Goal: Task Accomplishment & Management: Manage account settings

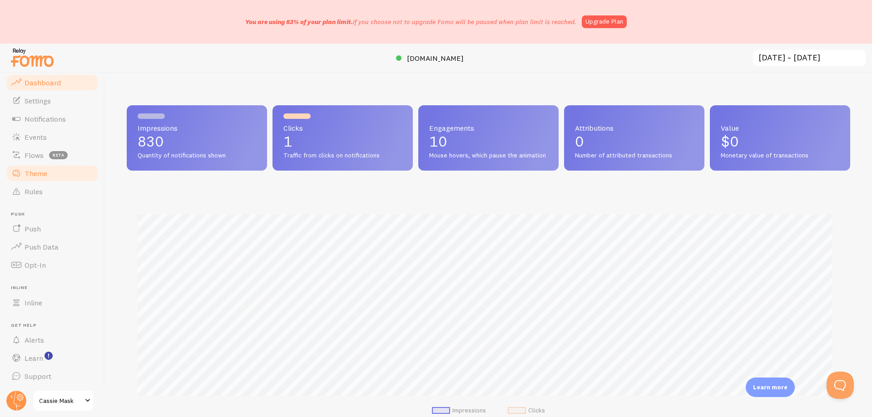
scroll to position [20, 0]
click at [56, 101] on link "Settings" at bounding box center [52, 100] width 94 height 18
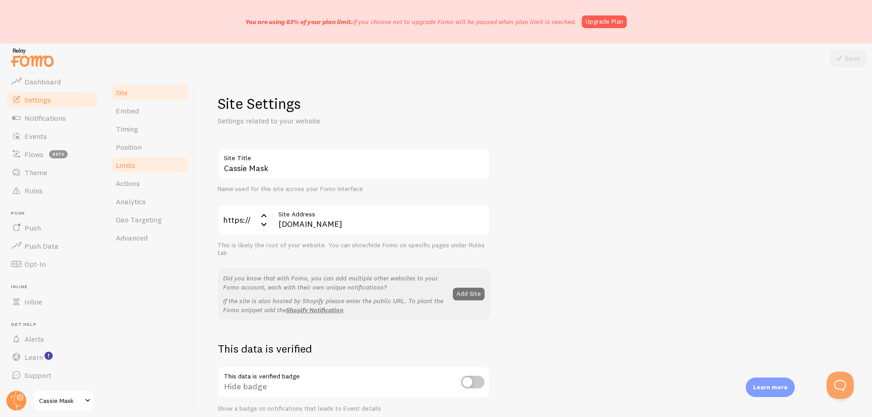
click at [137, 172] on link "Limits" at bounding box center [149, 165] width 79 height 18
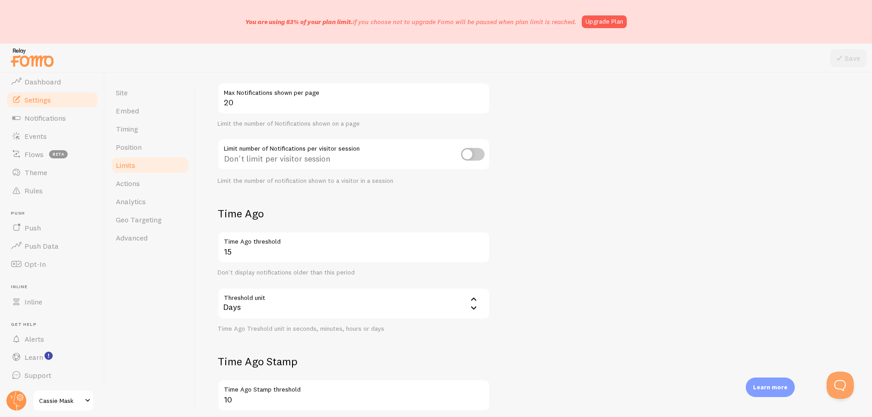
scroll to position [91, 0]
click at [477, 153] on input "checkbox" at bounding box center [473, 154] width 24 height 13
checkbox input "true"
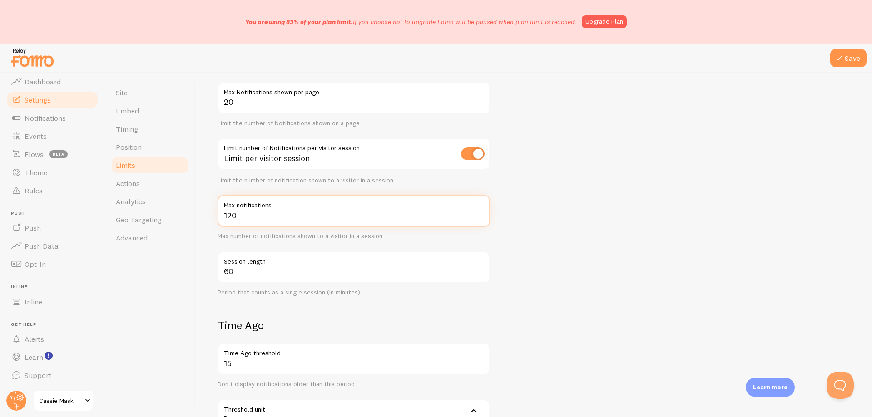
click at [252, 215] on input "120" at bounding box center [354, 211] width 273 height 32
type input "10"
click at [303, 234] on div "Max number of notifications shown to a visitor in a session" at bounding box center [354, 237] width 273 height 8
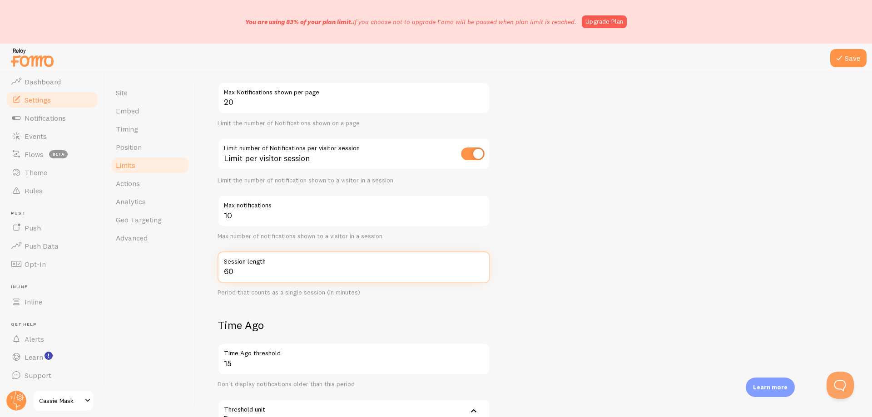
click at [362, 268] on input "60" at bounding box center [354, 268] width 273 height 32
type input "120"
click at [573, 239] on form "Notification Count 20 Max Notifications shown per page Limit the number of Noti…" at bounding box center [534, 324] width 633 height 535
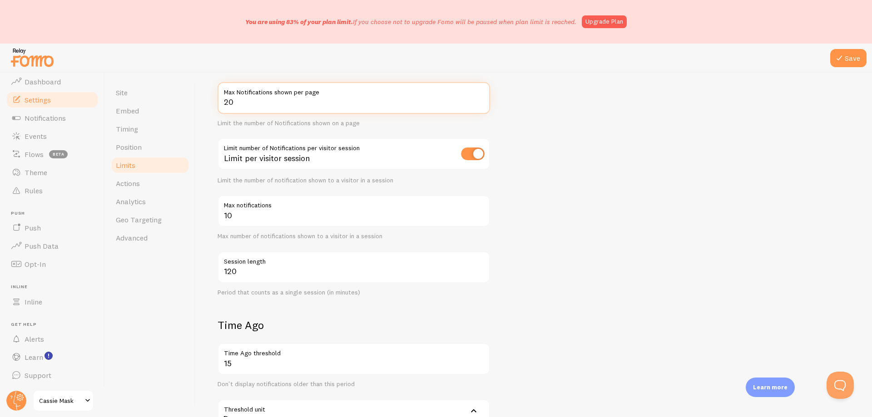
click at [239, 103] on input "20" at bounding box center [354, 98] width 273 height 32
type input "10"
click at [522, 137] on form "Notification Count 10 Max Notifications shown per page Limit the number of Noti…" at bounding box center [534, 324] width 633 height 535
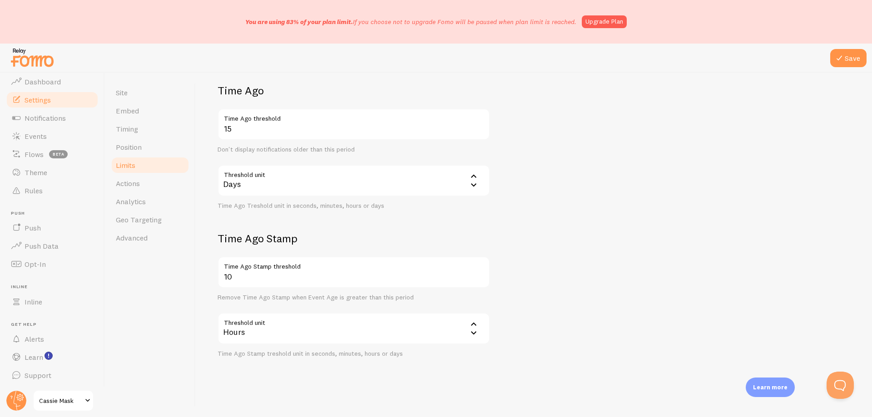
scroll to position [327, 0]
click at [847, 58] on button "Save" at bounding box center [848, 58] width 36 height 18
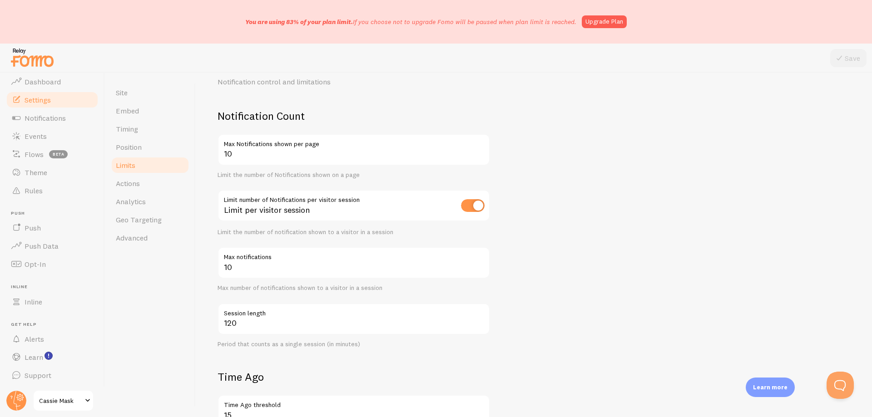
scroll to position [10, 0]
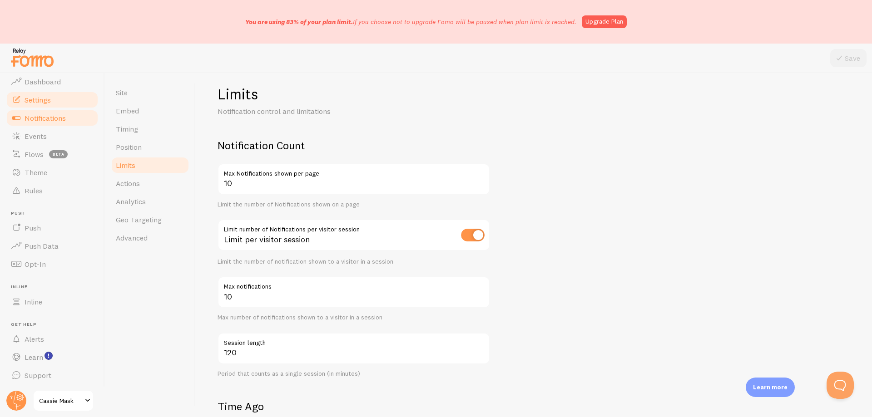
click at [66, 123] on link "Notifications" at bounding box center [52, 118] width 94 height 18
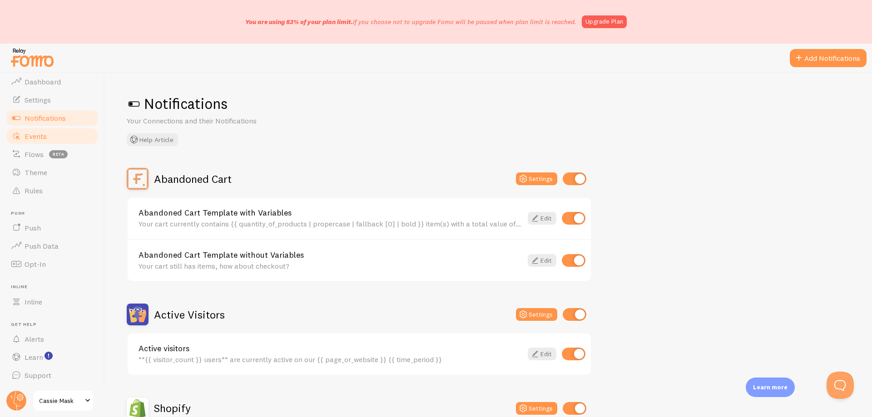
click at [56, 138] on link "Events" at bounding box center [52, 136] width 94 height 18
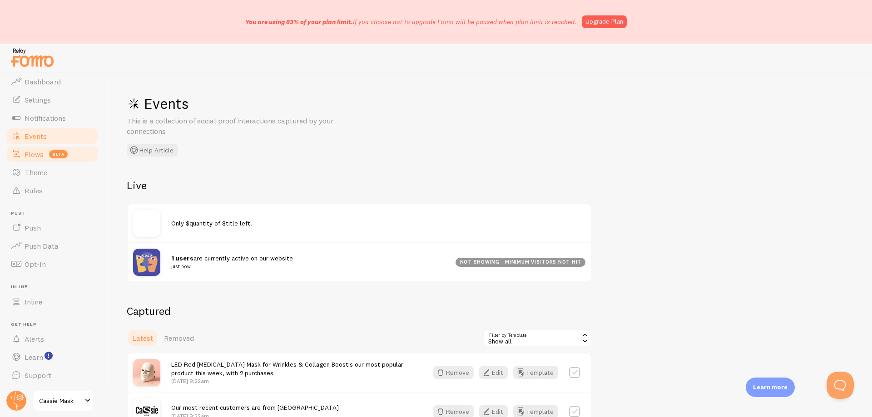
click at [40, 145] on link "Flows beta" at bounding box center [52, 154] width 94 height 18
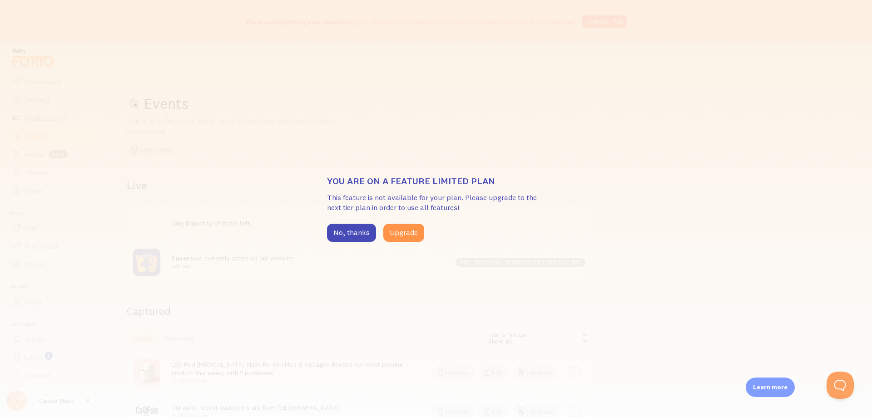
click at [54, 166] on div "You are on a feature limited plan This feature is not available for your plan. …" at bounding box center [436, 208] width 872 height 417
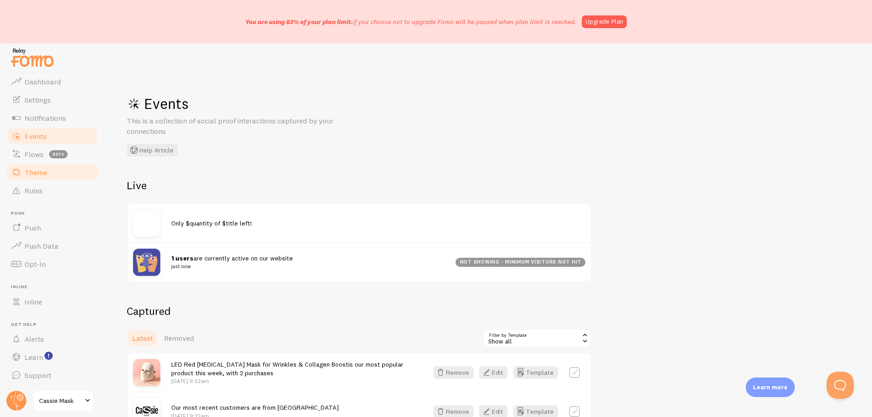
click at [55, 166] on link "Theme" at bounding box center [52, 173] width 94 height 18
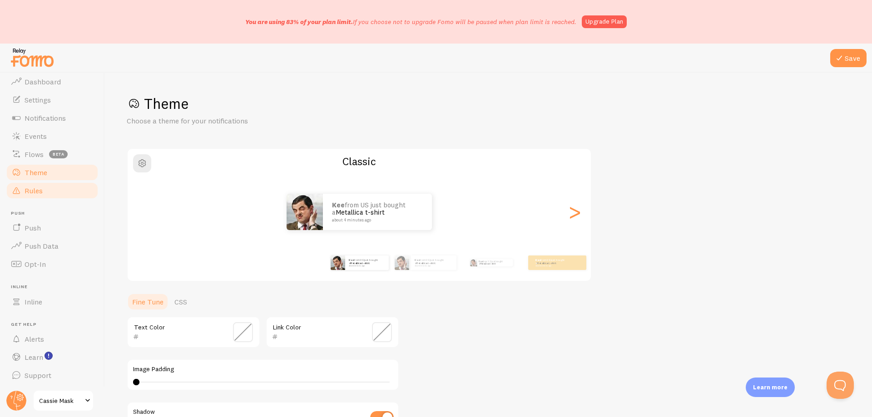
drag, startPoint x: 48, startPoint y: 191, endPoint x: 43, endPoint y: 192, distance: 5.1
click at [47, 191] on link "Rules" at bounding box center [52, 191] width 94 height 18
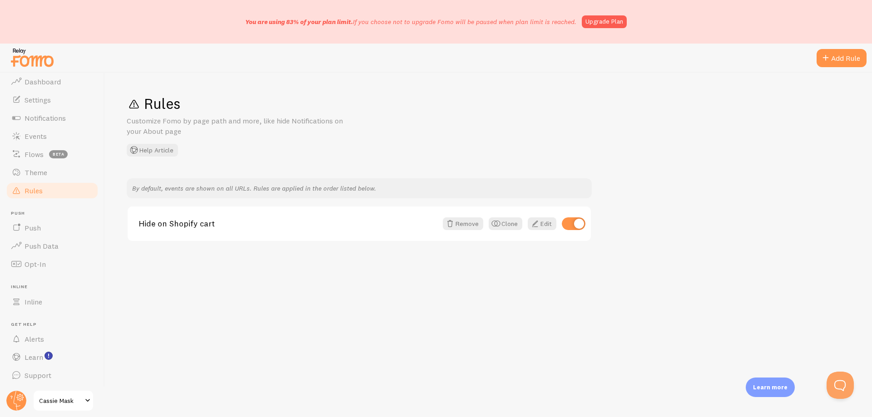
click at [79, 407] on link "Cassie Mask" at bounding box center [63, 401] width 61 height 22
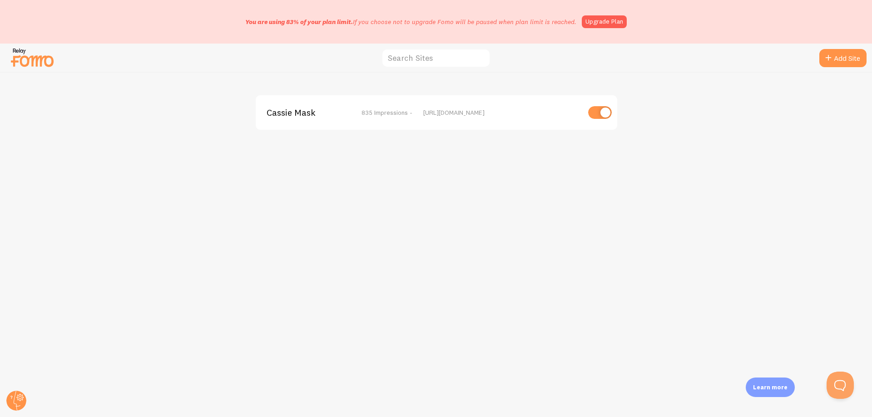
click at [603, 116] on input "checkbox" at bounding box center [600, 112] width 24 height 13
checkbox input "false"
click at [48, 65] on img at bounding box center [32, 57] width 45 height 23
